Goal: Task Accomplishment & Management: Use online tool/utility

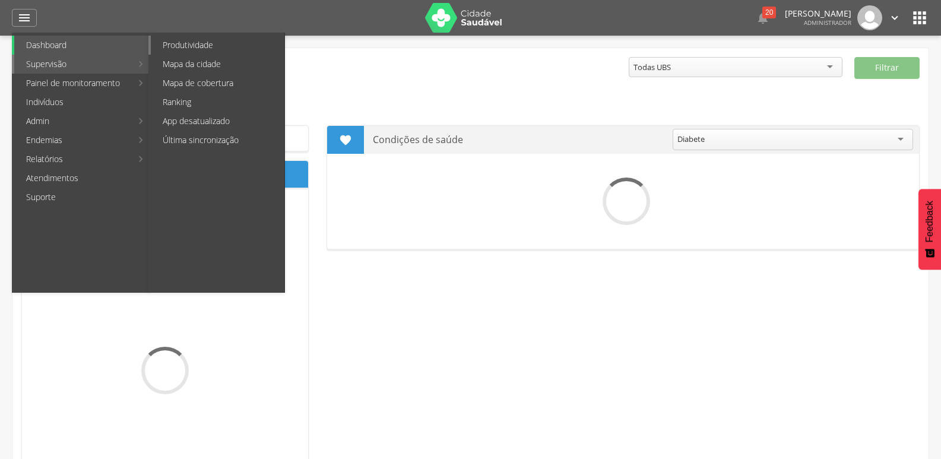
click at [210, 44] on link "Produtividade" at bounding box center [218, 45] width 134 height 19
type input "**********"
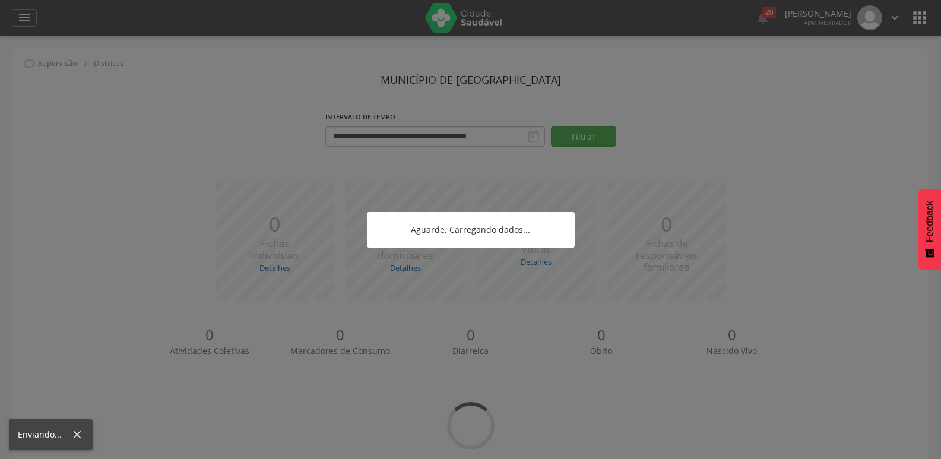
scroll to position [36, 0]
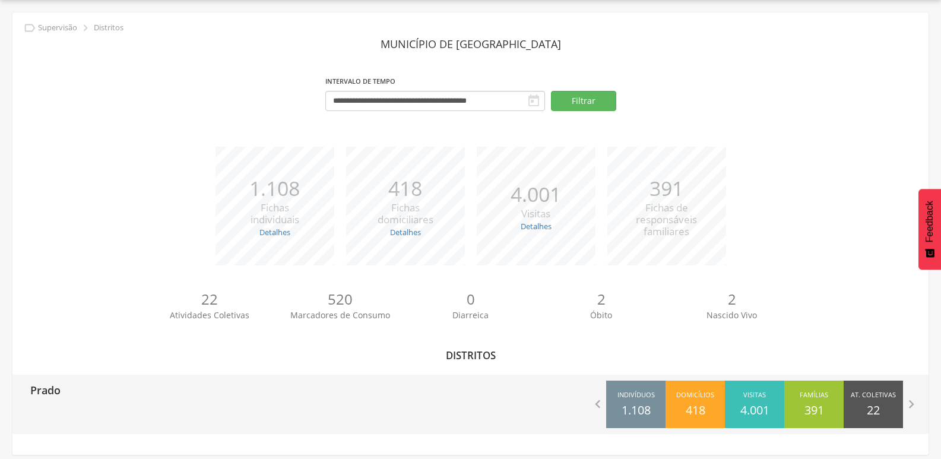
click at [80, 395] on div "Prado" at bounding box center [241, 389] width 458 height 30
type input "**********"
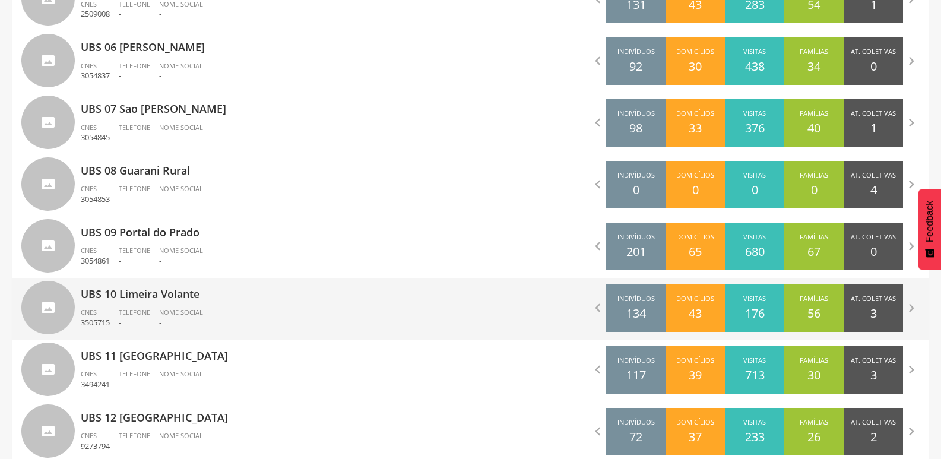
scroll to position [748, 0]
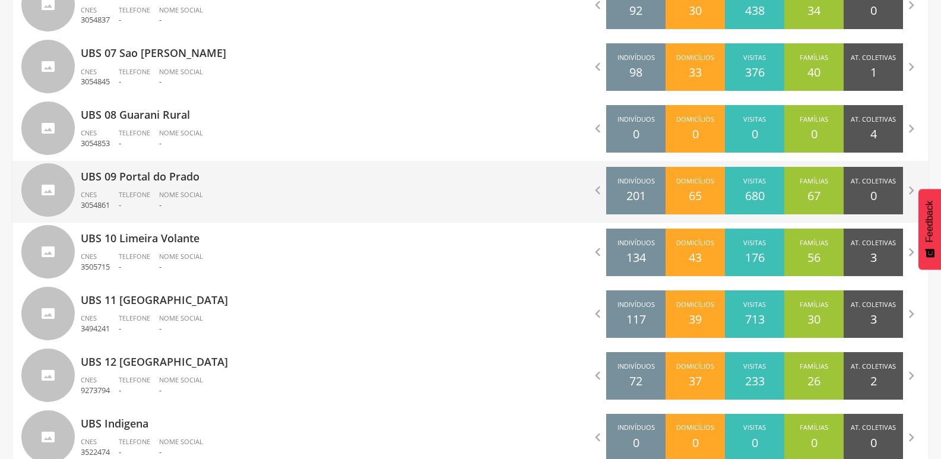
click at [155, 186] on div "UBS 09 Portal do Prado CNES 3054861 Telefone - Nome Social -" at bounding box center [271, 192] width 381 height 62
type input "**********"
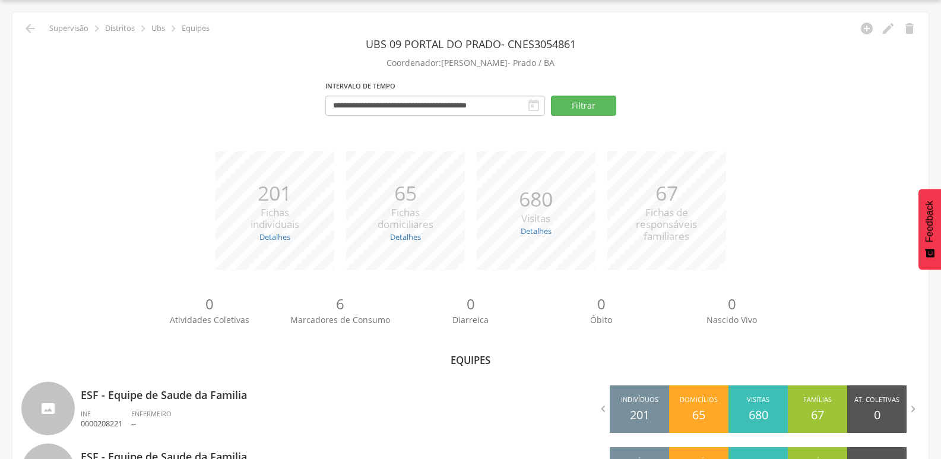
scroll to position [286, 0]
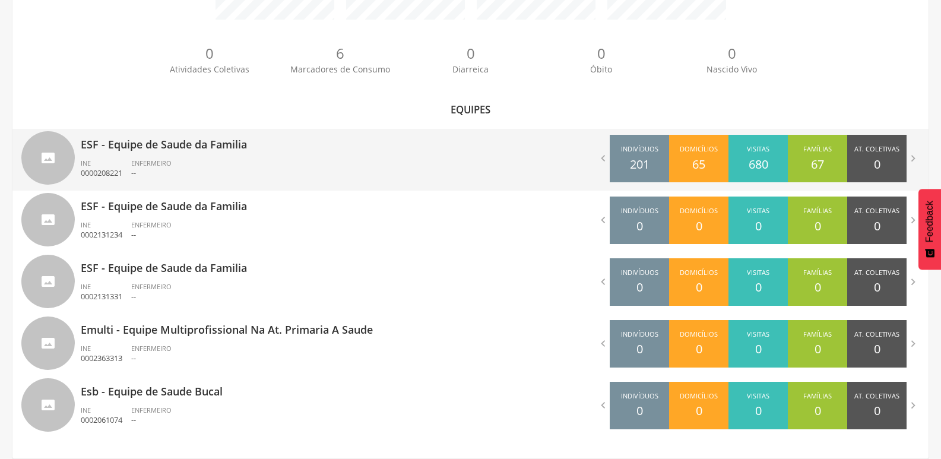
click at [237, 166] on ul "INE 0000208221 ENFERMEIRO --" at bounding box center [271, 171] width 381 height 26
type input "**********"
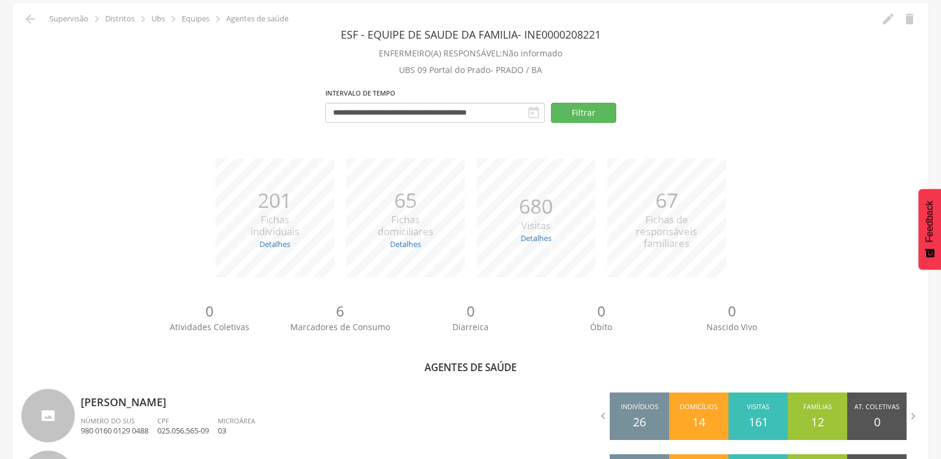
scroll to position [364, 0]
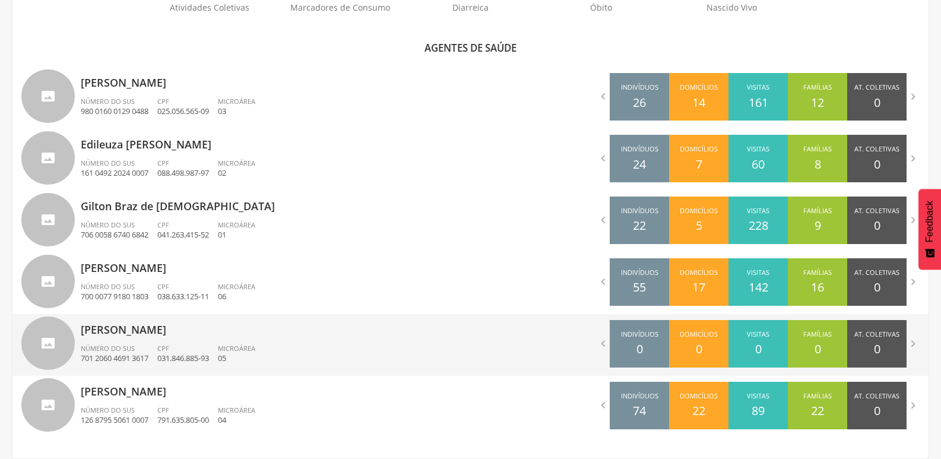
click at [182, 344] on div "CPF 031.846.885-93" at bounding box center [187, 354] width 61 height 20
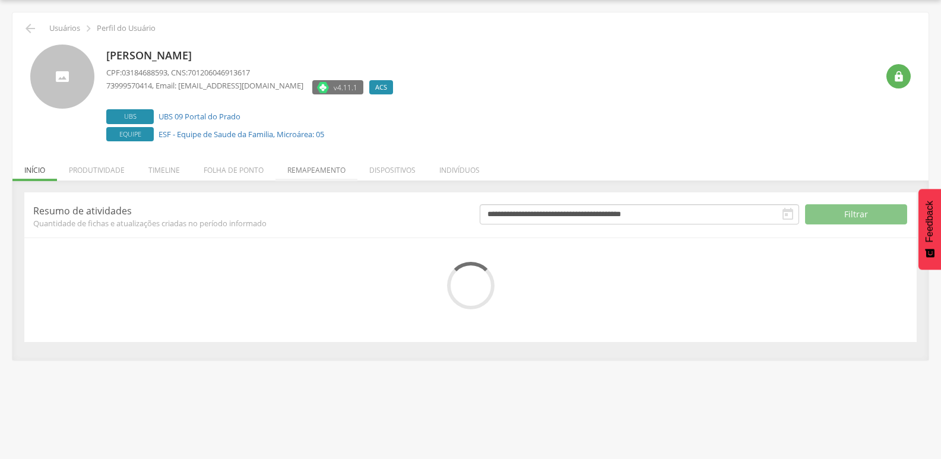
scroll to position [47, 0]
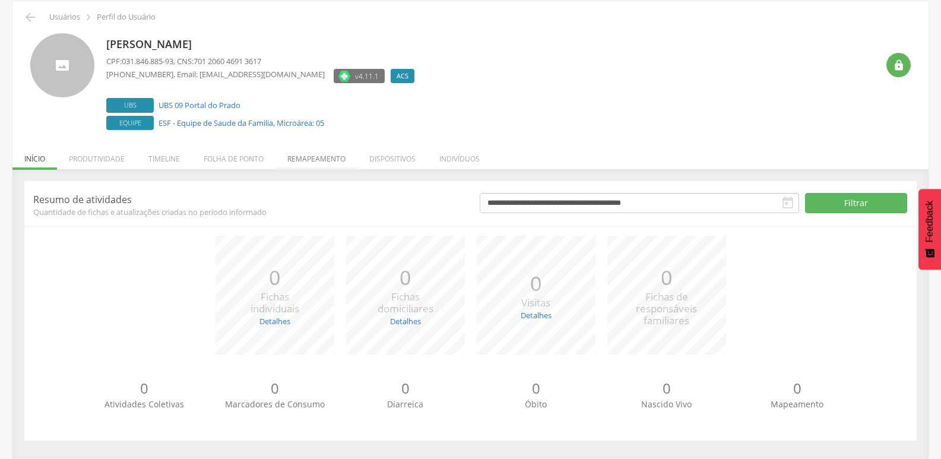
click at [325, 157] on li "Remapeamento" at bounding box center [316, 156] width 82 height 28
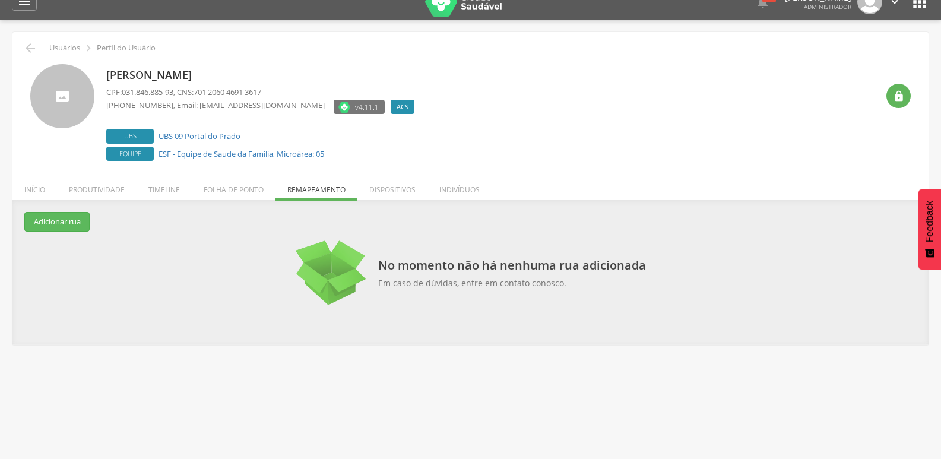
scroll to position [0, 0]
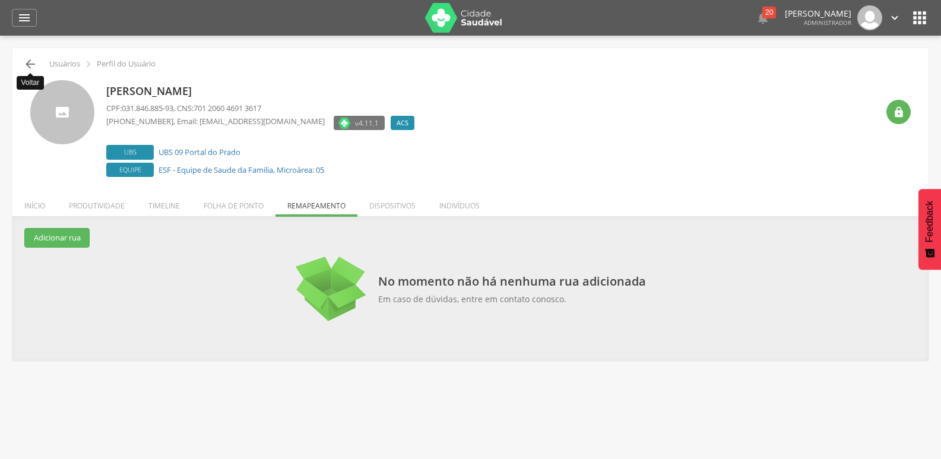
click at [30, 66] on icon "" at bounding box center [30, 64] width 14 height 14
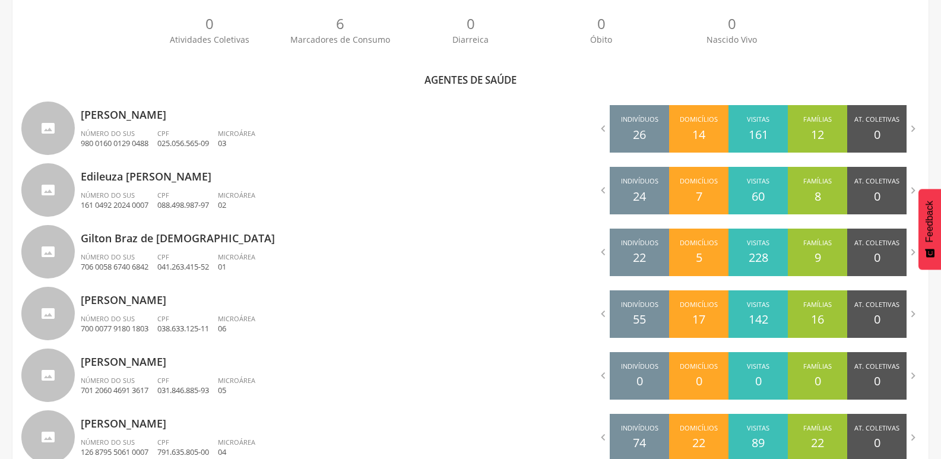
scroll to position [364, 0]
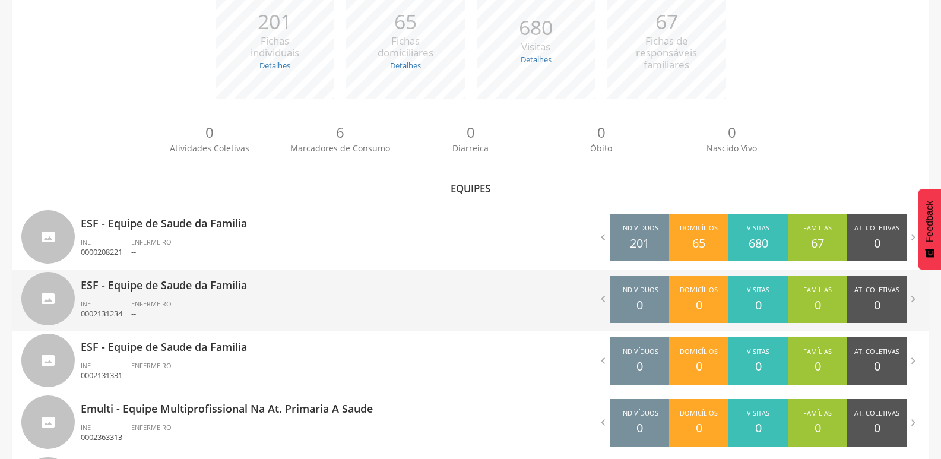
scroll to position [286, 0]
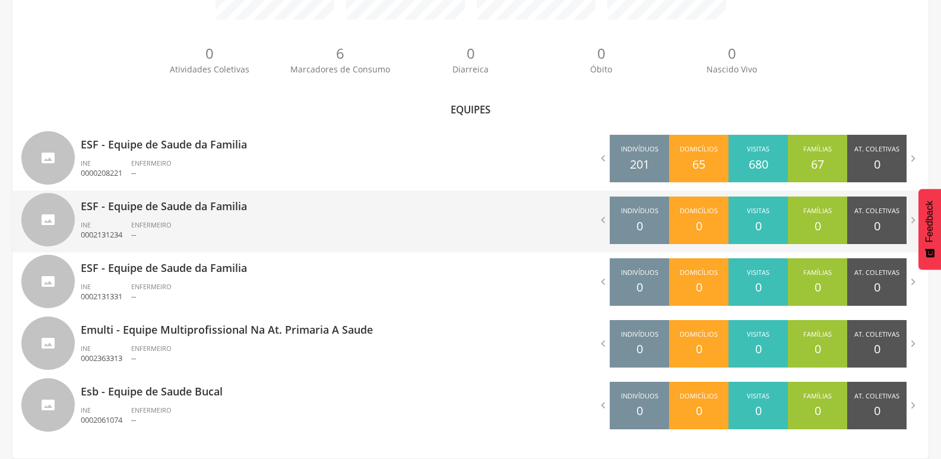
click at [214, 214] on div "ESF - Equipe de Saude da Familia INE 0002131234 ENFERMEIRO --" at bounding box center [271, 221] width 381 height 62
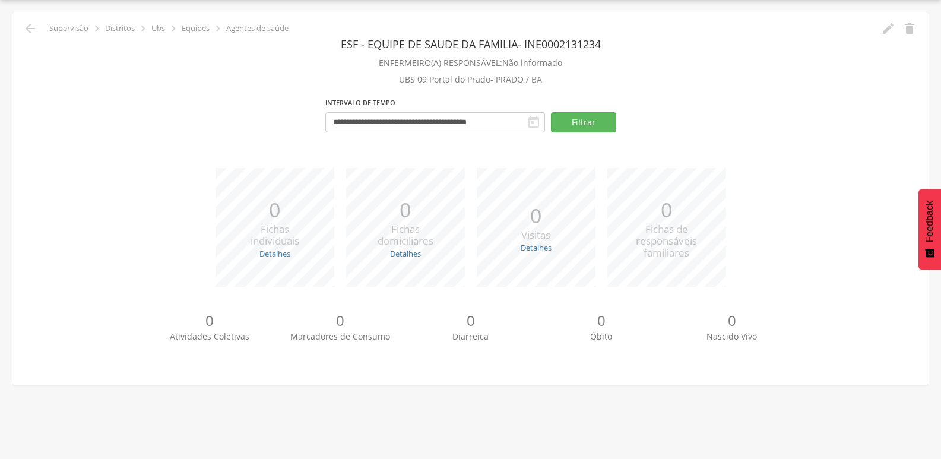
scroll to position [36, 0]
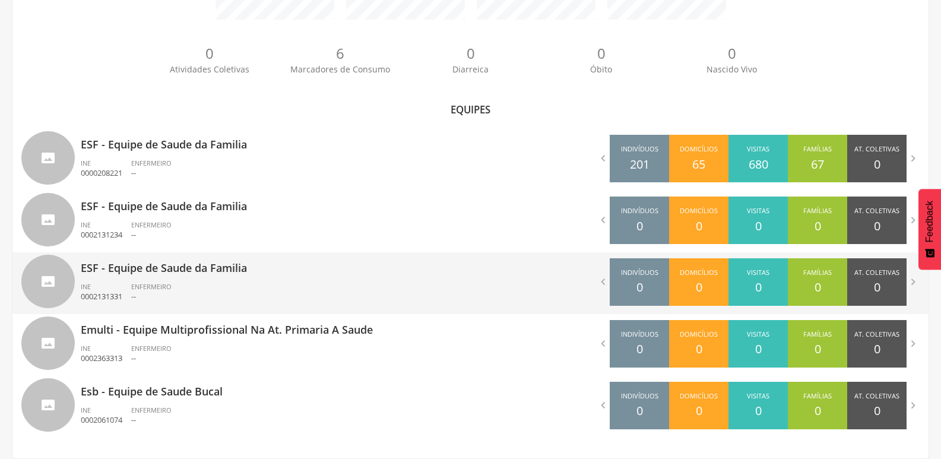
click at [170, 277] on div "ESF - Equipe de Saude da Familia INE 0002131331 ENFERMEIRO --" at bounding box center [271, 283] width 381 height 62
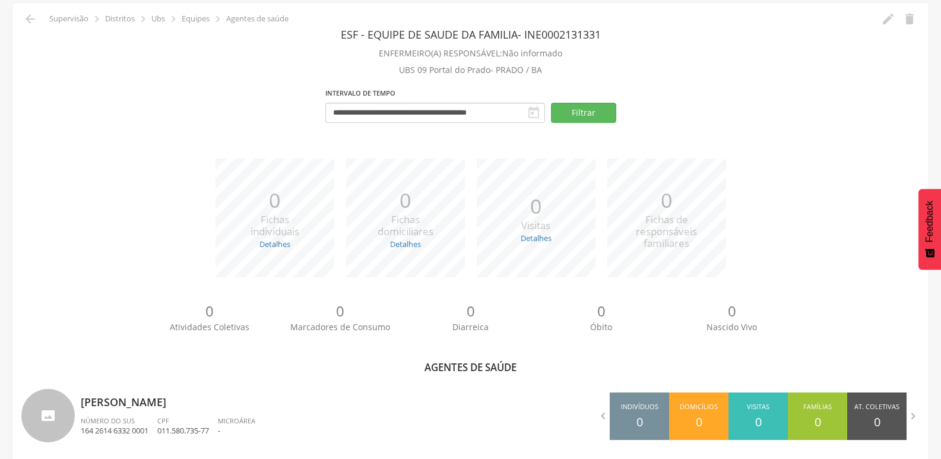
scroll to position [56, 0]
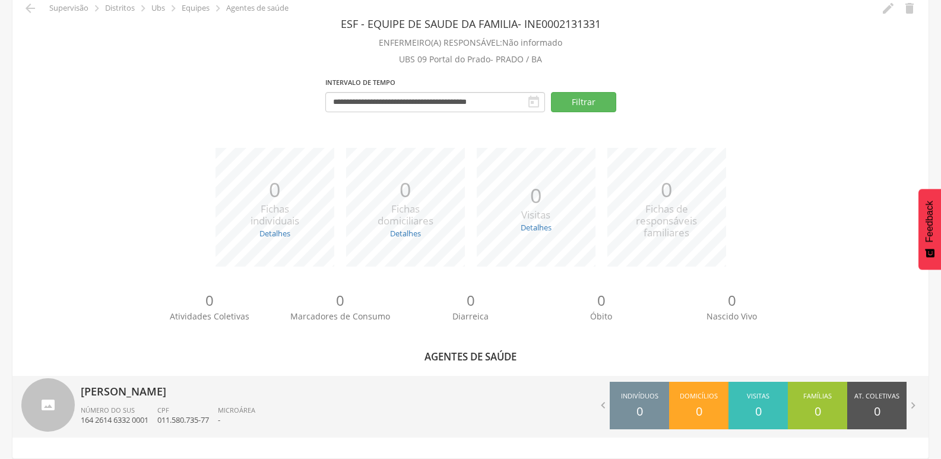
click at [294, 406] on ul "Número do SUS 164 2614 6332 0001 CPF 011.580.735-77 Microárea -" at bounding box center [271, 418] width 381 height 26
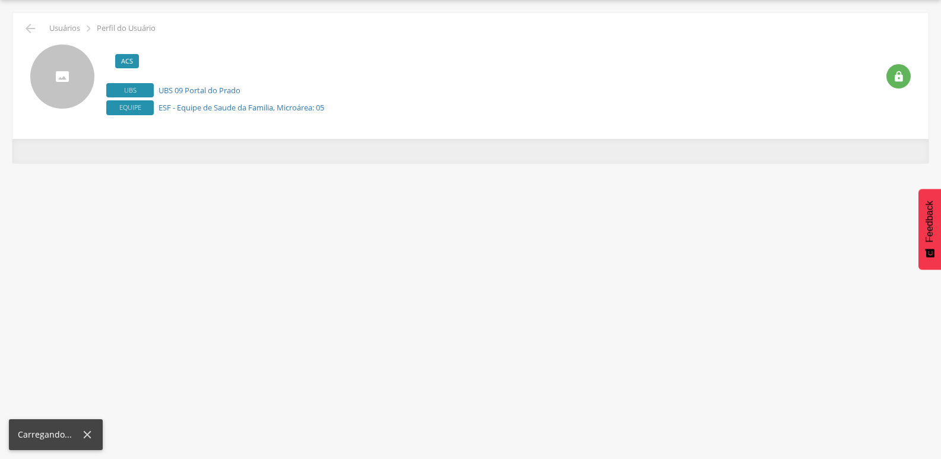
scroll to position [36, 0]
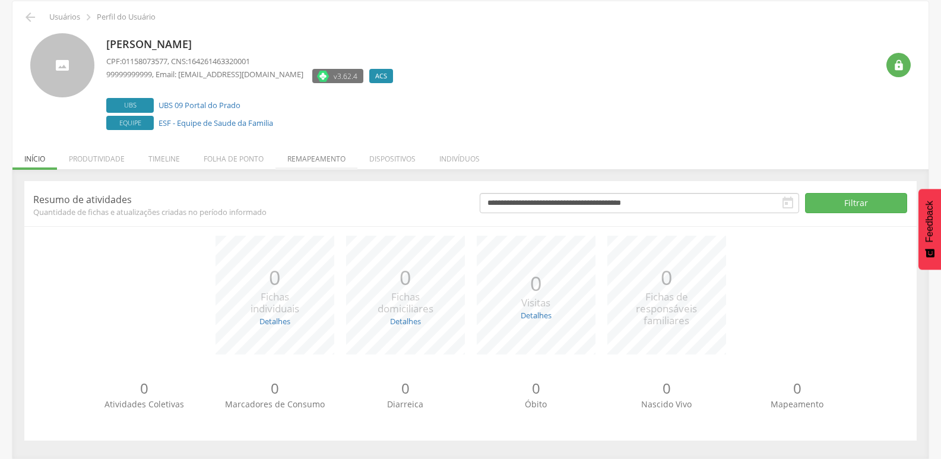
click at [314, 160] on li "Remapeamento" at bounding box center [316, 156] width 82 height 28
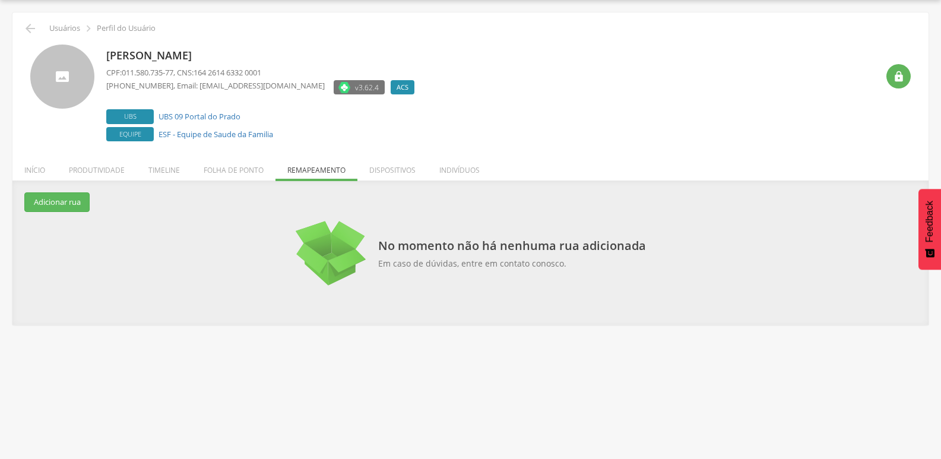
click at [33, 171] on li "Início" at bounding box center [34, 167] width 45 height 28
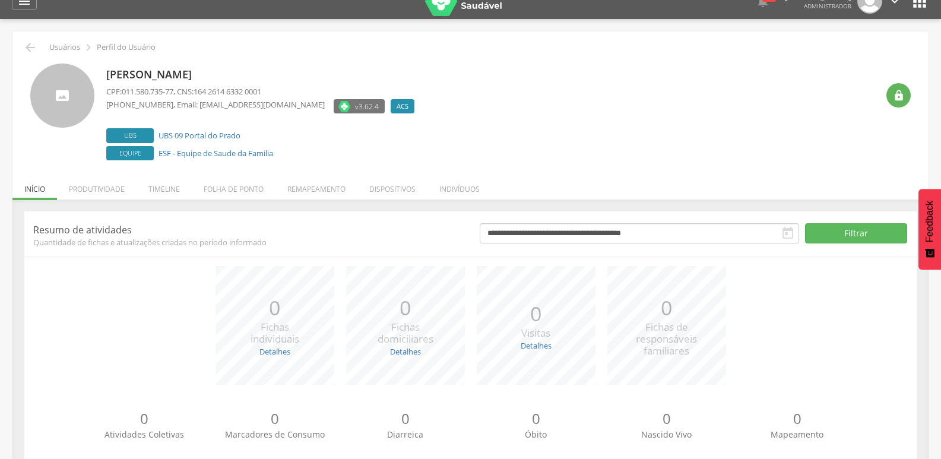
scroll to position [0, 0]
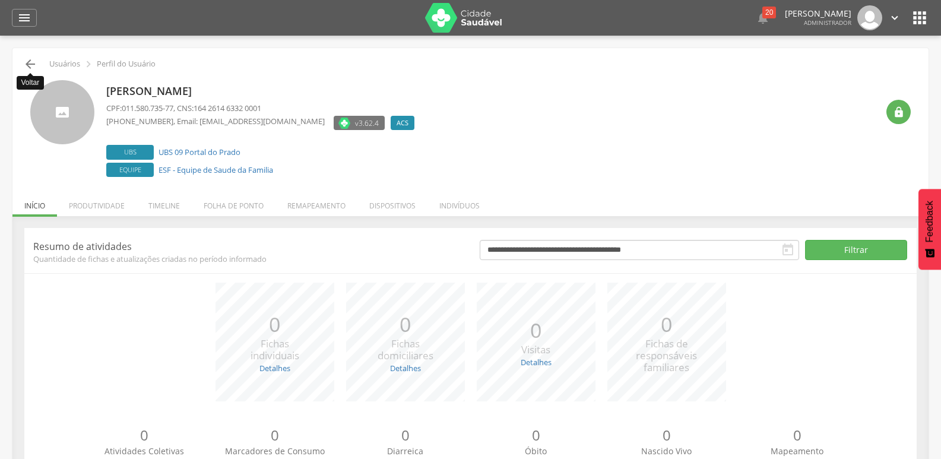
click at [26, 61] on icon "" at bounding box center [30, 64] width 14 height 14
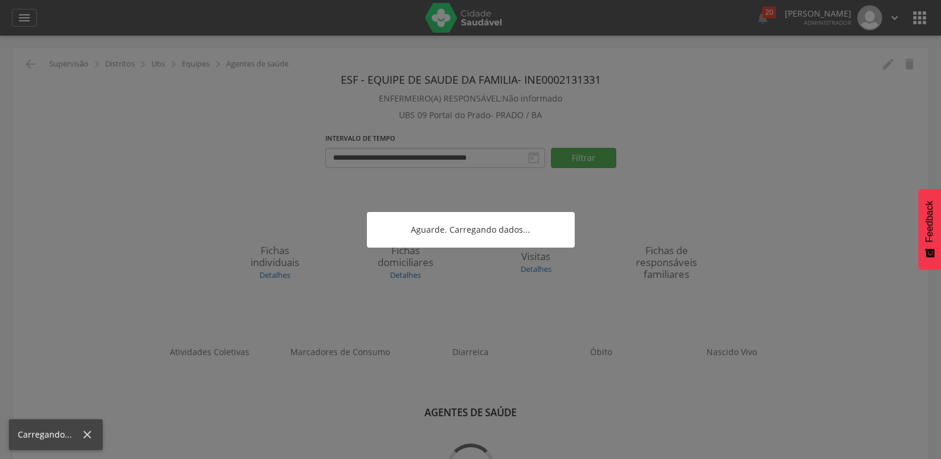
scroll to position [36, 0]
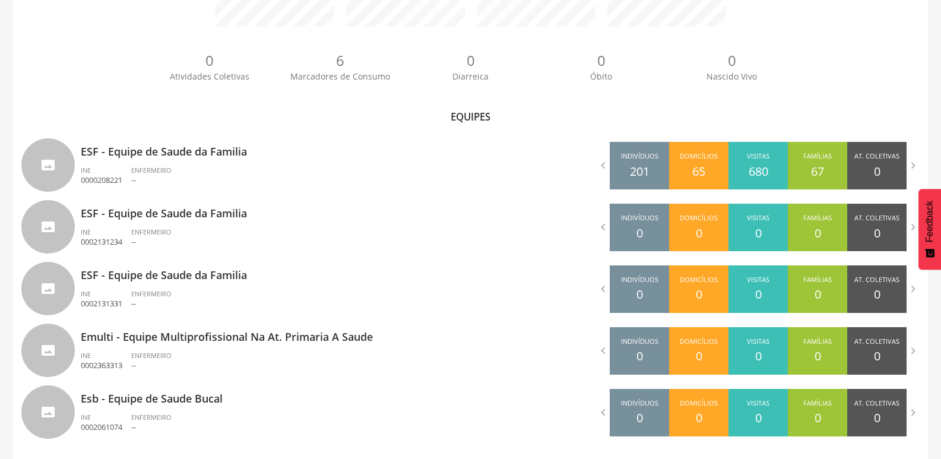
scroll to position [286, 0]
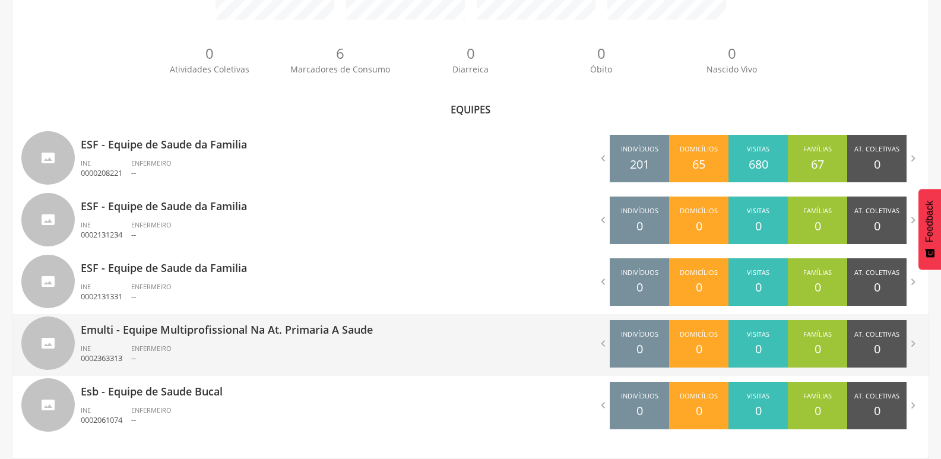
click at [288, 335] on p "Emulti - Equipe Multiprofissional Na At. Primaria A Saude" at bounding box center [271, 326] width 381 height 24
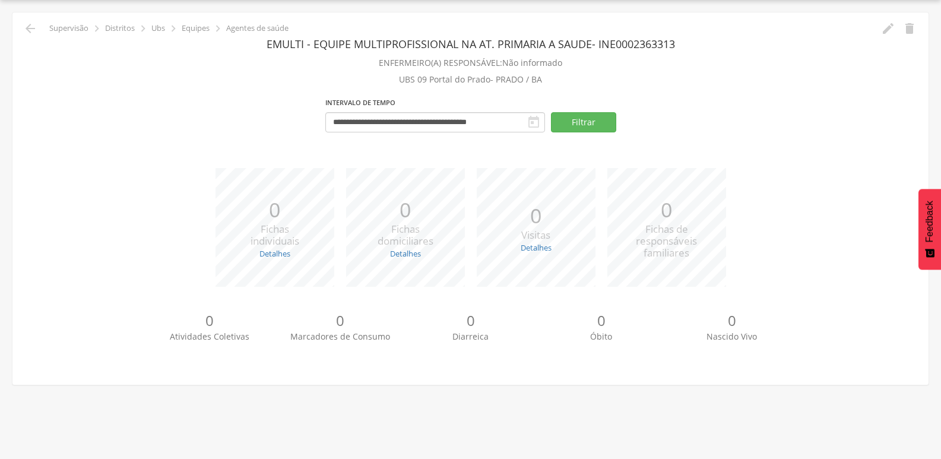
scroll to position [36, 0]
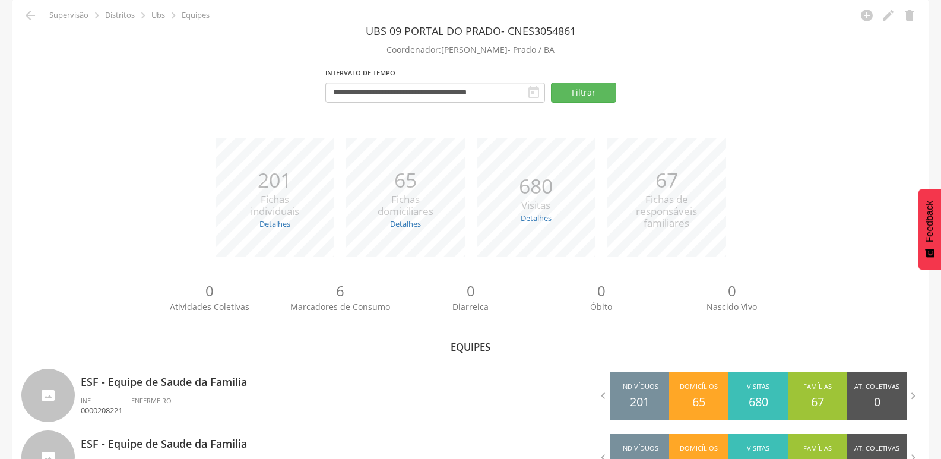
scroll to position [286, 0]
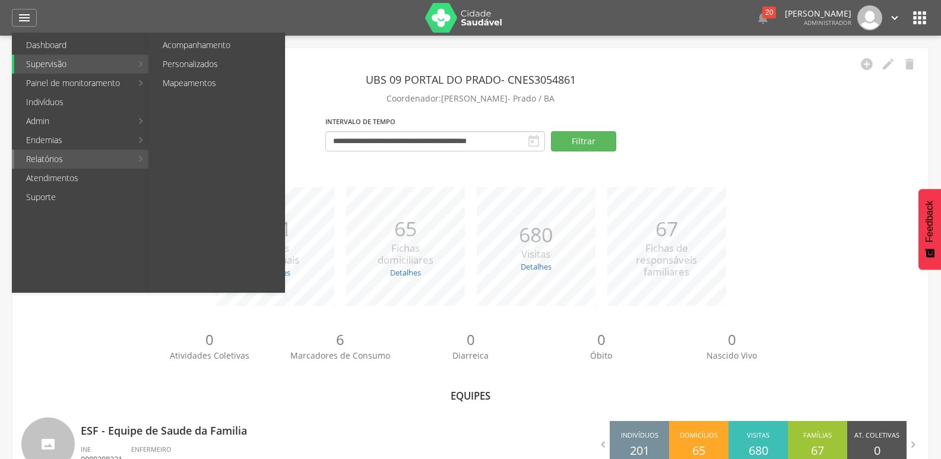
click at [78, 163] on link "Relatórios" at bounding box center [72, 159] width 117 height 19
click at [219, 61] on link "Personalizados" at bounding box center [218, 64] width 134 height 19
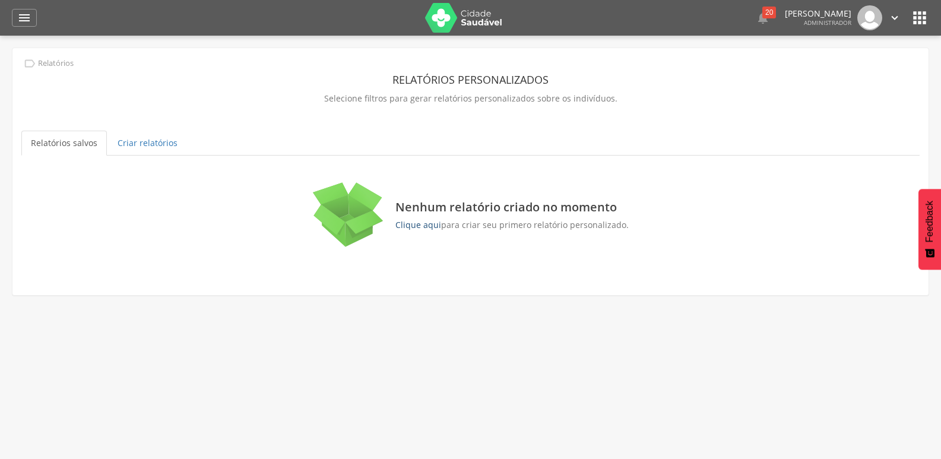
click at [425, 225] on link "Clique aqui" at bounding box center [418, 224] width 46 height 11
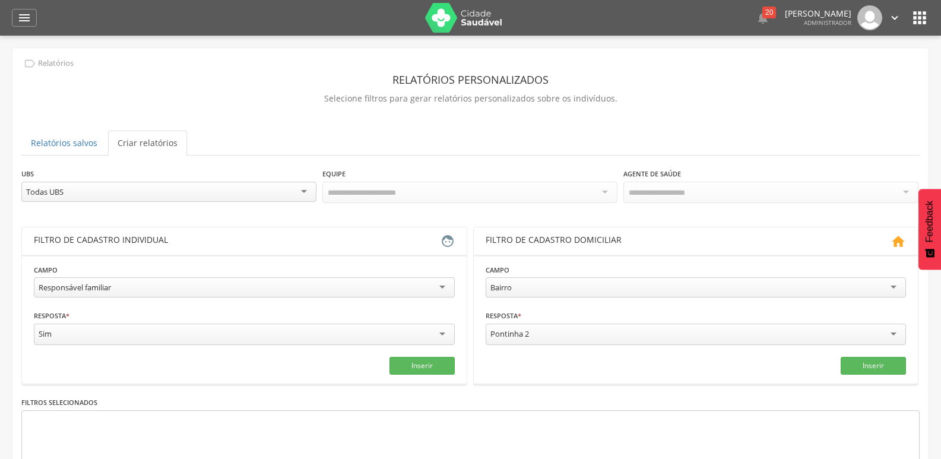
click at [434, 291] on div "Responsável familiar" at bounding box center [244, 287] width 421 height 20
click at [115, 335] on div "Branca" at bounding box center [244, 333] width 421 height 21
click at [412, 361] on button "Inserir" at bounding box center [421, 364] width 65 height 18
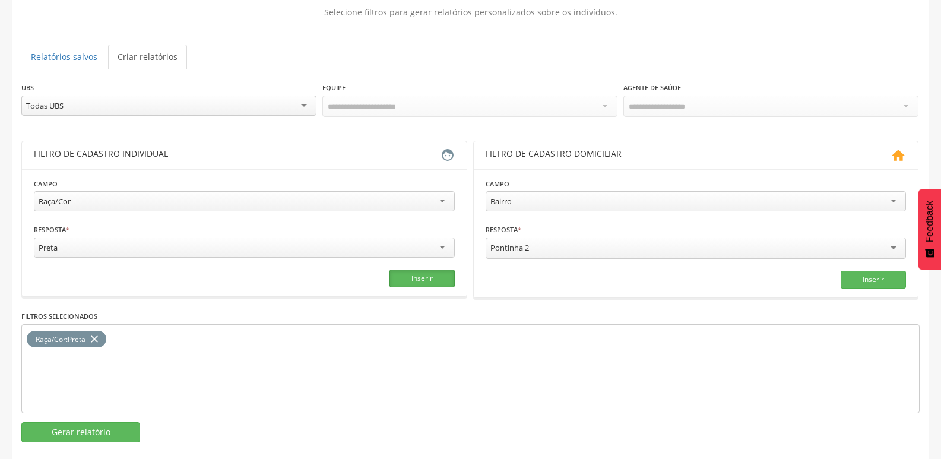
scroll to position [100, 0]
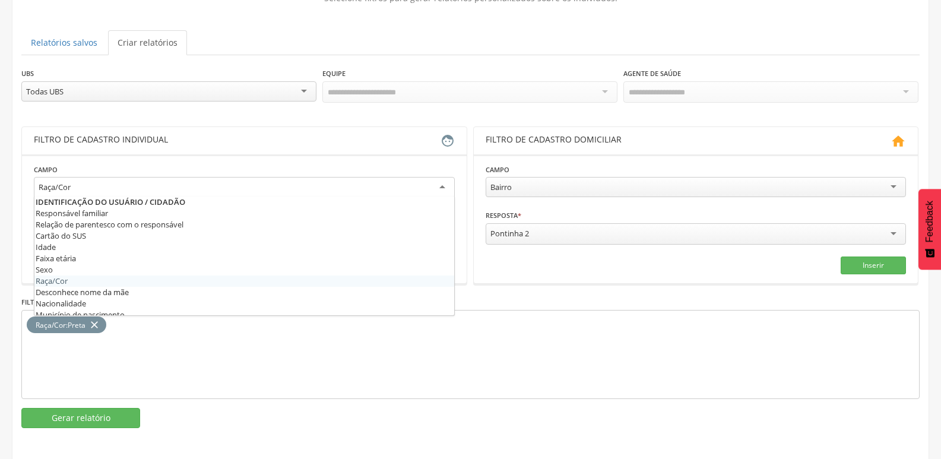
click at [429, 183] on div "Raça/Cor" at bounding box center [244, 187] width 421 height 21
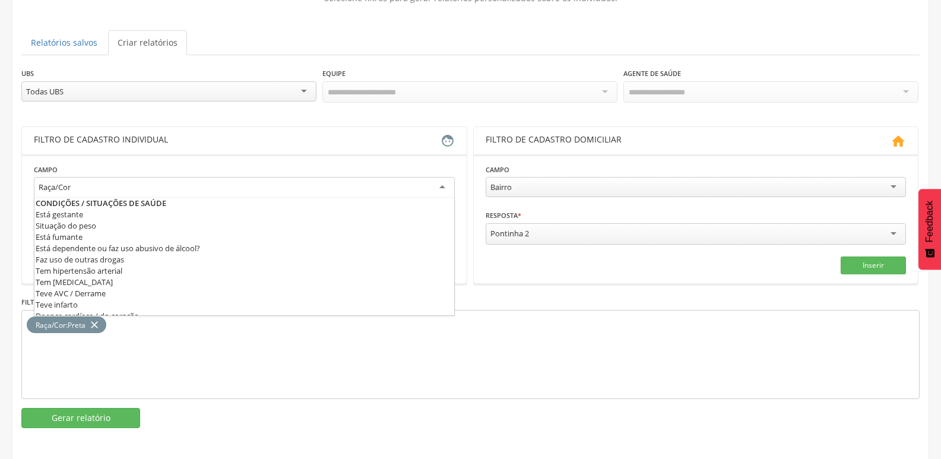
scroll to position [329, 0]
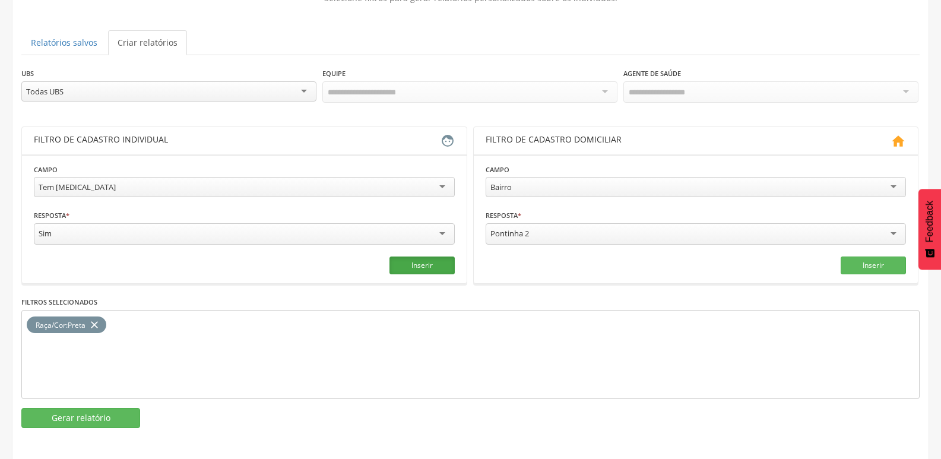
click at [409, 258] on button "Inserir" at bounding box center [421, 265] width 65 height 18
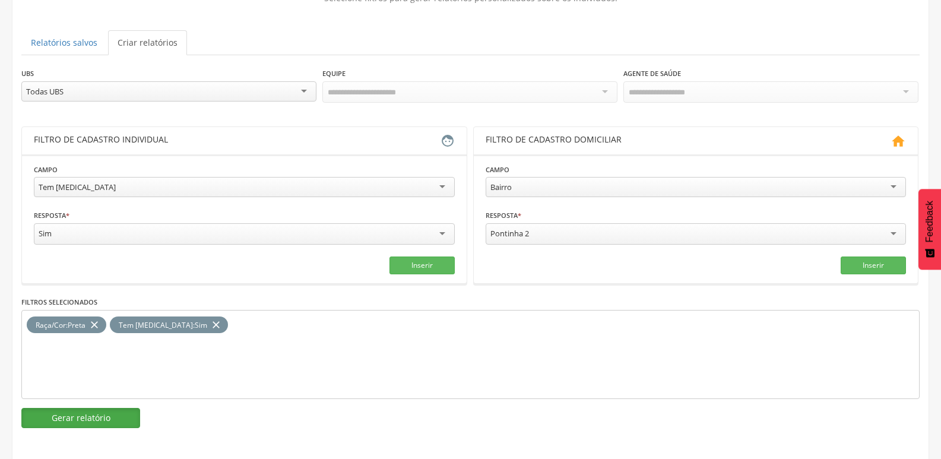
click at [93, 413] on button "Gerar relatório" at bounding box center [80, 418] width 119 height 20
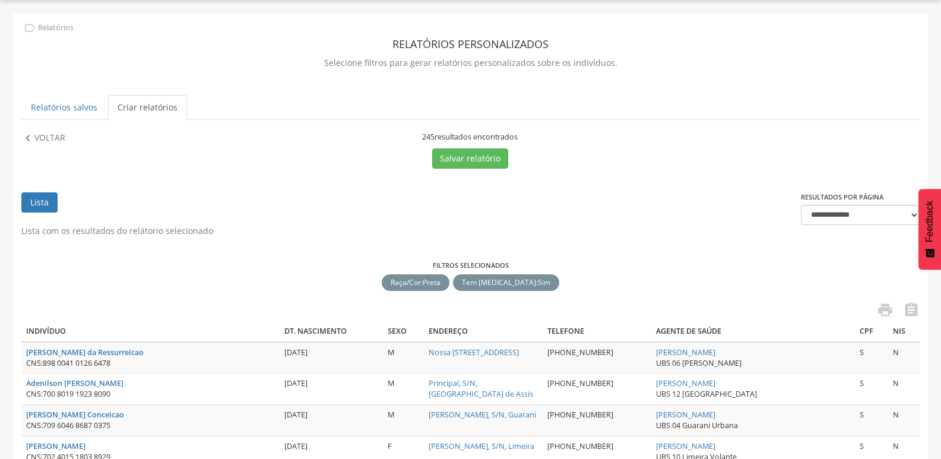
scroll to position [100, 0]
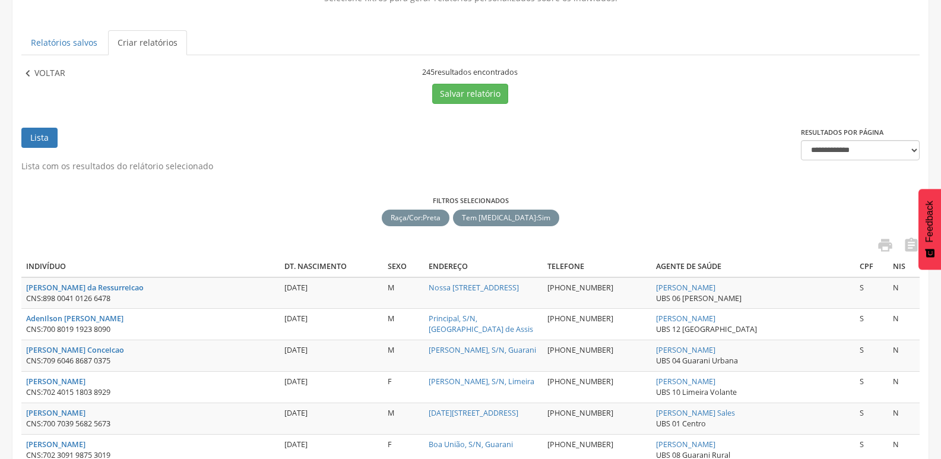
click at [46, 74] on p "Voltar" at bounding box center [49, 73] width 31 height 13
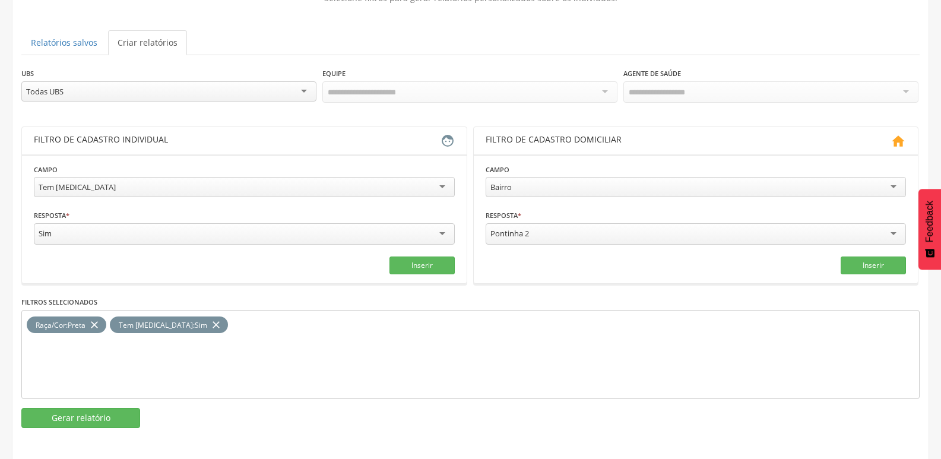
click at [371, 189] on div "Tem diabetes" at bounding box center [244, 187] width 421 height 20
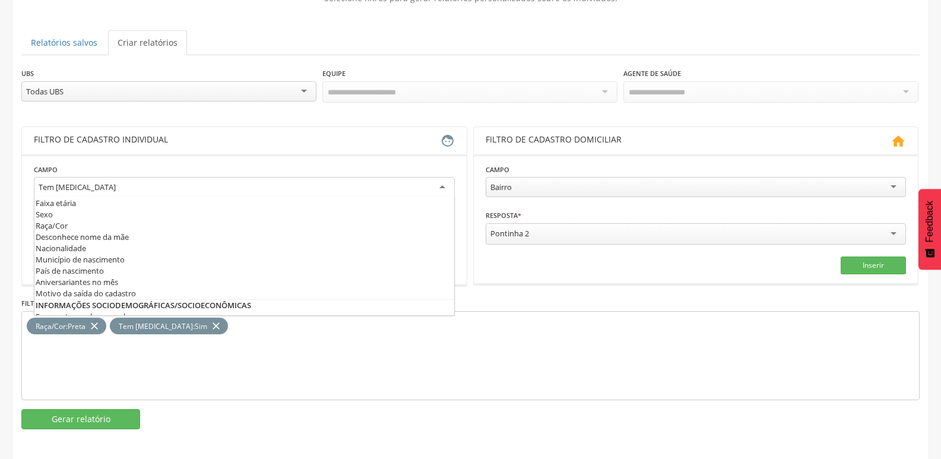
scroll to position [0, 0]
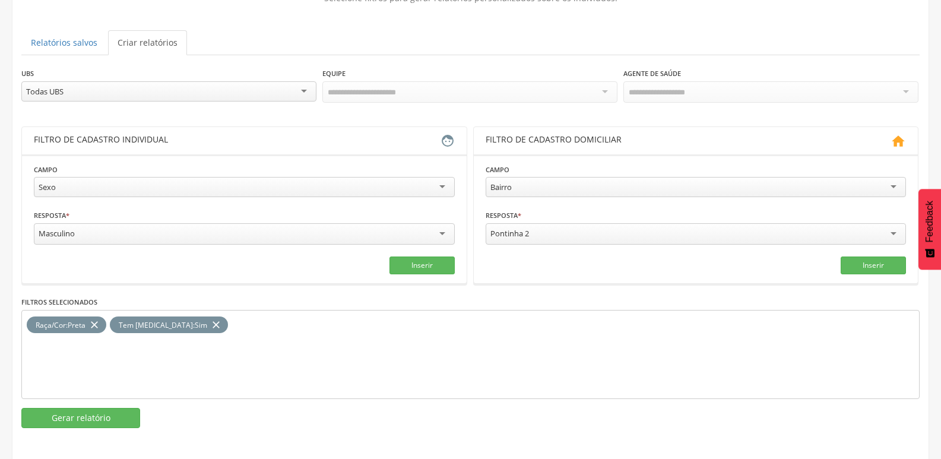
click at [73, 233] on div "Masculino" at bounding box center [57, 233] width 36 height 11
click at [413, 263] on button "Inserir" at bounding box center [421, 264] width 65 height 18
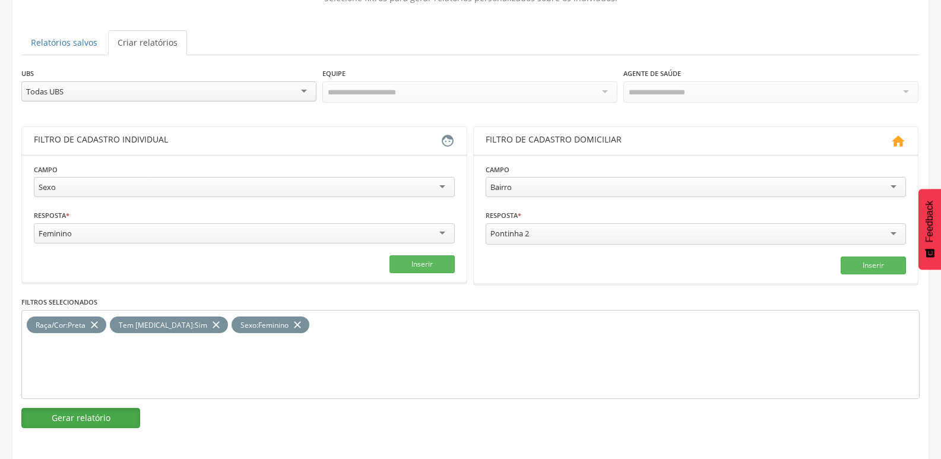
click at [108, 417] on button "Gerar relatório" at bounding box center [80, 418] width 119 height 20
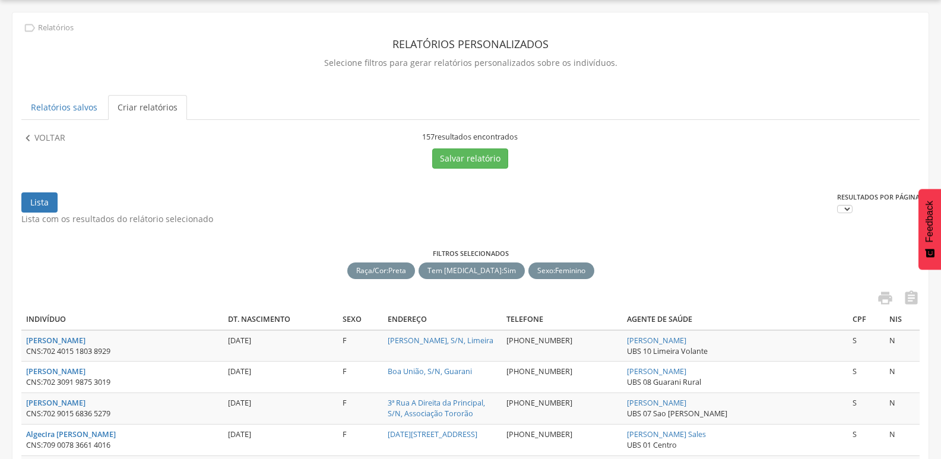
scroll to position [100, 0]
